Goal: Task Accomplishment & Management: Manage account settings

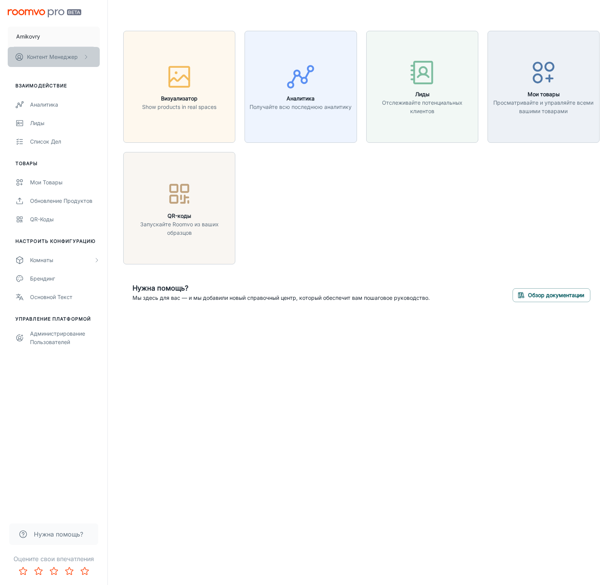
click at [52, 54] on p "Контент Менеджер" at bounding box center [52, 57] width 51 height 8
click at [113, 54] on li "Профиль пользователя" at bounding box center [137, 56] width 74 height 13
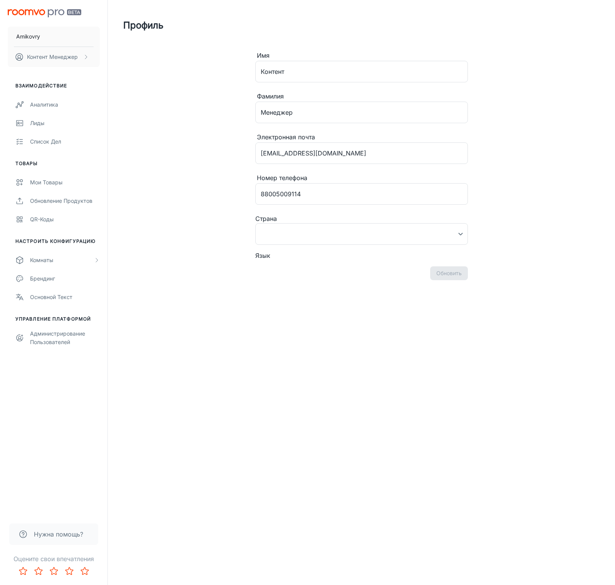
type input "[GEOGRAPHIC_DATA]"
click at [56, 343] on div "Администрирование пользователей" at bounding box center [65, 338] width 70 height 17
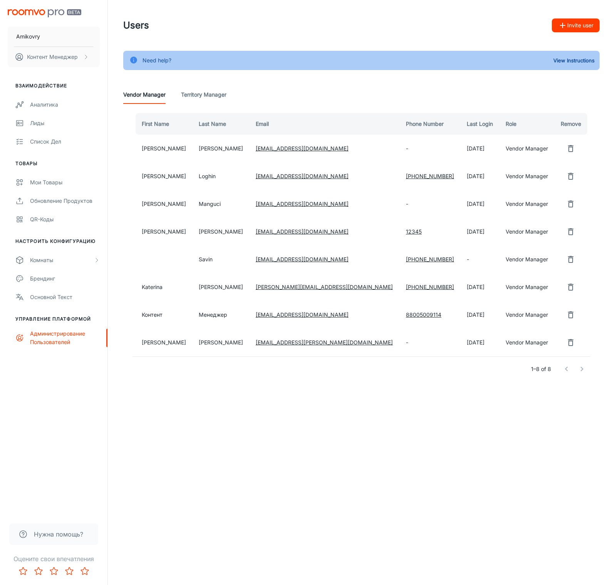
click at [209, 95] on Manager "Territory Manager" at bounding box center [203, 94] width 45 height 18
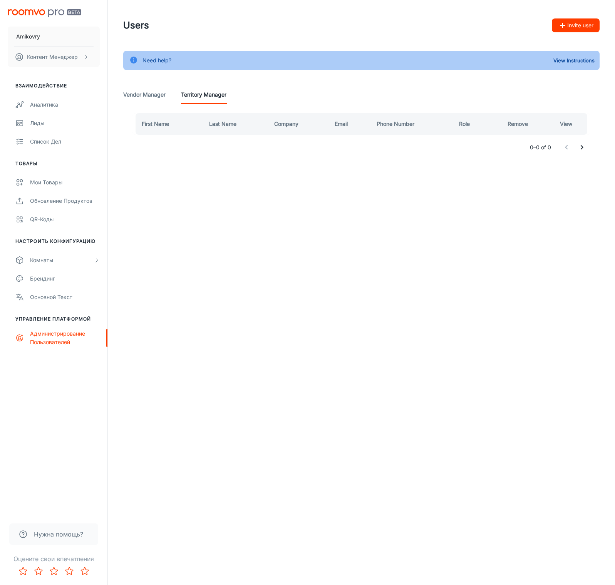
click at [149, 95] on Manager "Vendor Manager" at bounding box center [144, 94] width 42 height 18
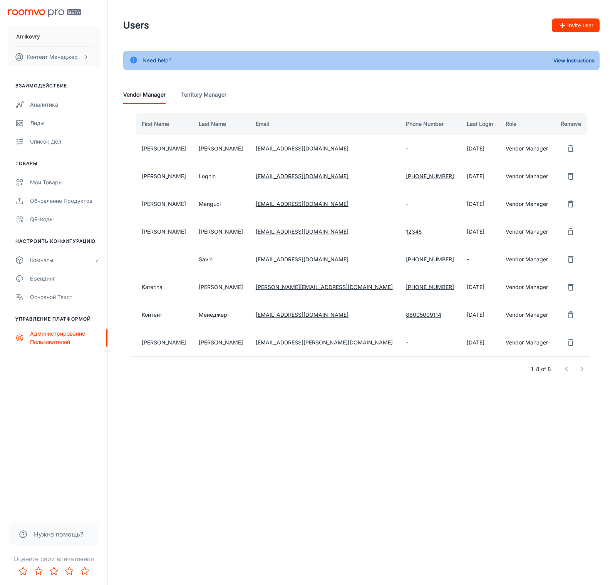
click at [568, 344] on icon "remove user" at bounding box center [570, 342] width 5 height 7
click at [549, 343] on button "Yes" at bounding box center [544, 343] width 25 height 14
click at [406, 288] on link "[PHONE_NUMBER]" at bounding box center [430, 287] width 48 height 7
drag, startPoint x: 211, startPoint y: 289, endPoint x: 180, endPoint y: 287, distance: 30.9
click at [211, 289] on td "[PERSON_NAME]" at bounding box center [220, 287] width 57 height 28
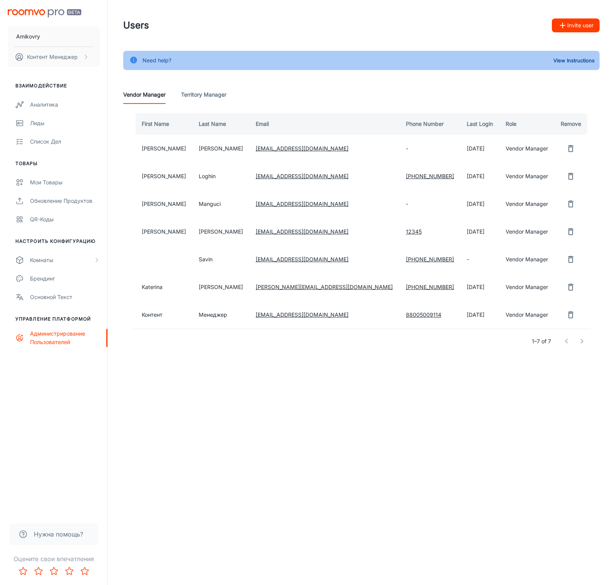
click at [152, 287] on td "Katerina" at bounding box center [162, 287] width 60 height 28
click at [568, 259] on icon "remove user" at bounding box center [570, 259] width 9 height 9
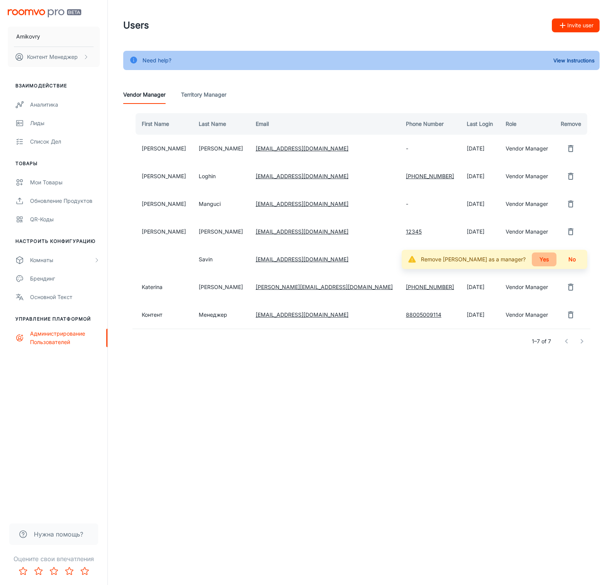
click at [546, 259] on button "Yes" at bounding box center [544, 260] width 25 height 14
